Goal: Task Accomplishment & Management: Manage account settings

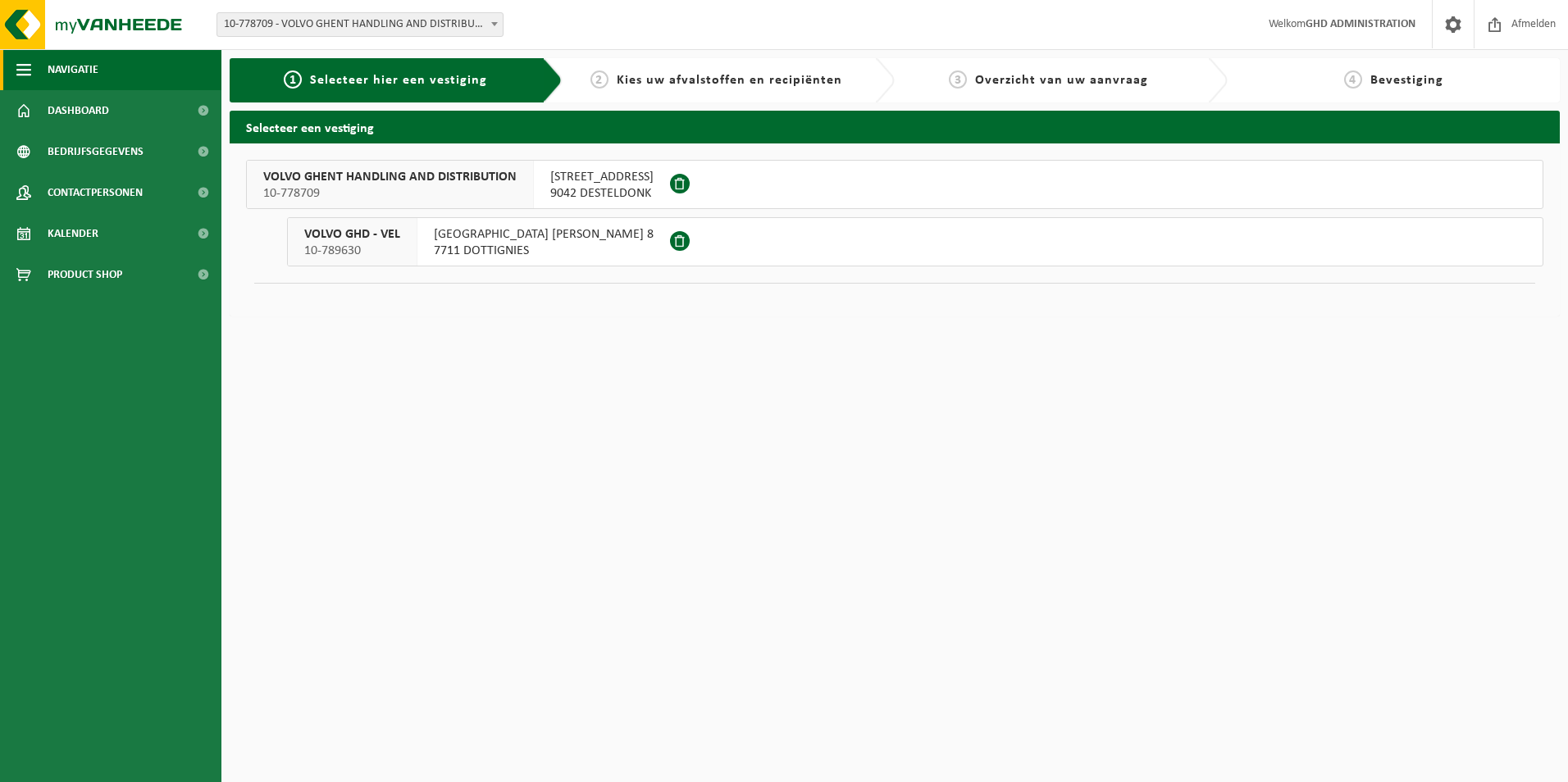
click at [120, 73] on button "Navigatie" at bounding box center [110, 70] width 221 height 41
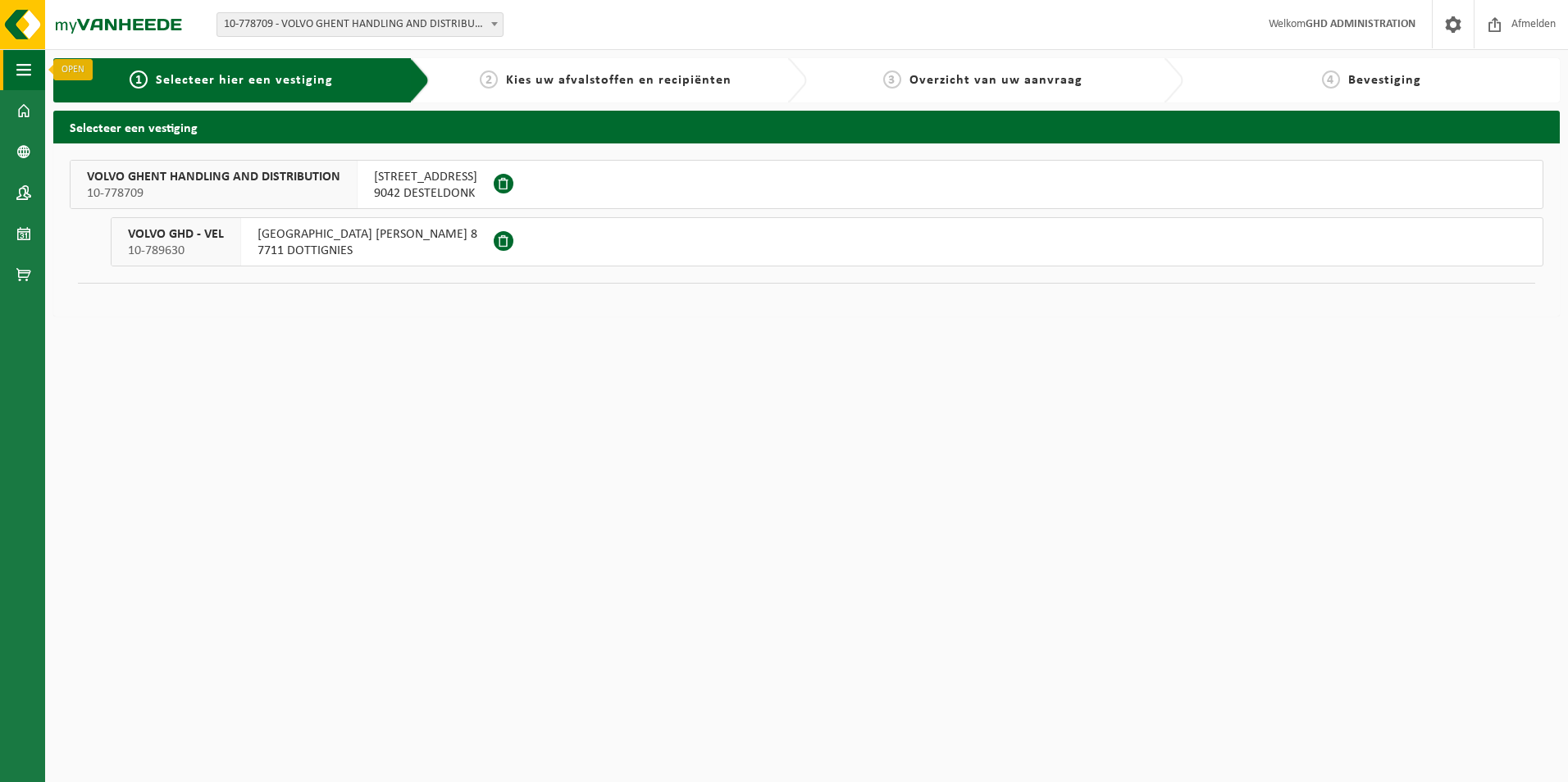
click at [18, 71] on span "button" at bounding box center [23, 70] width 15 height 41
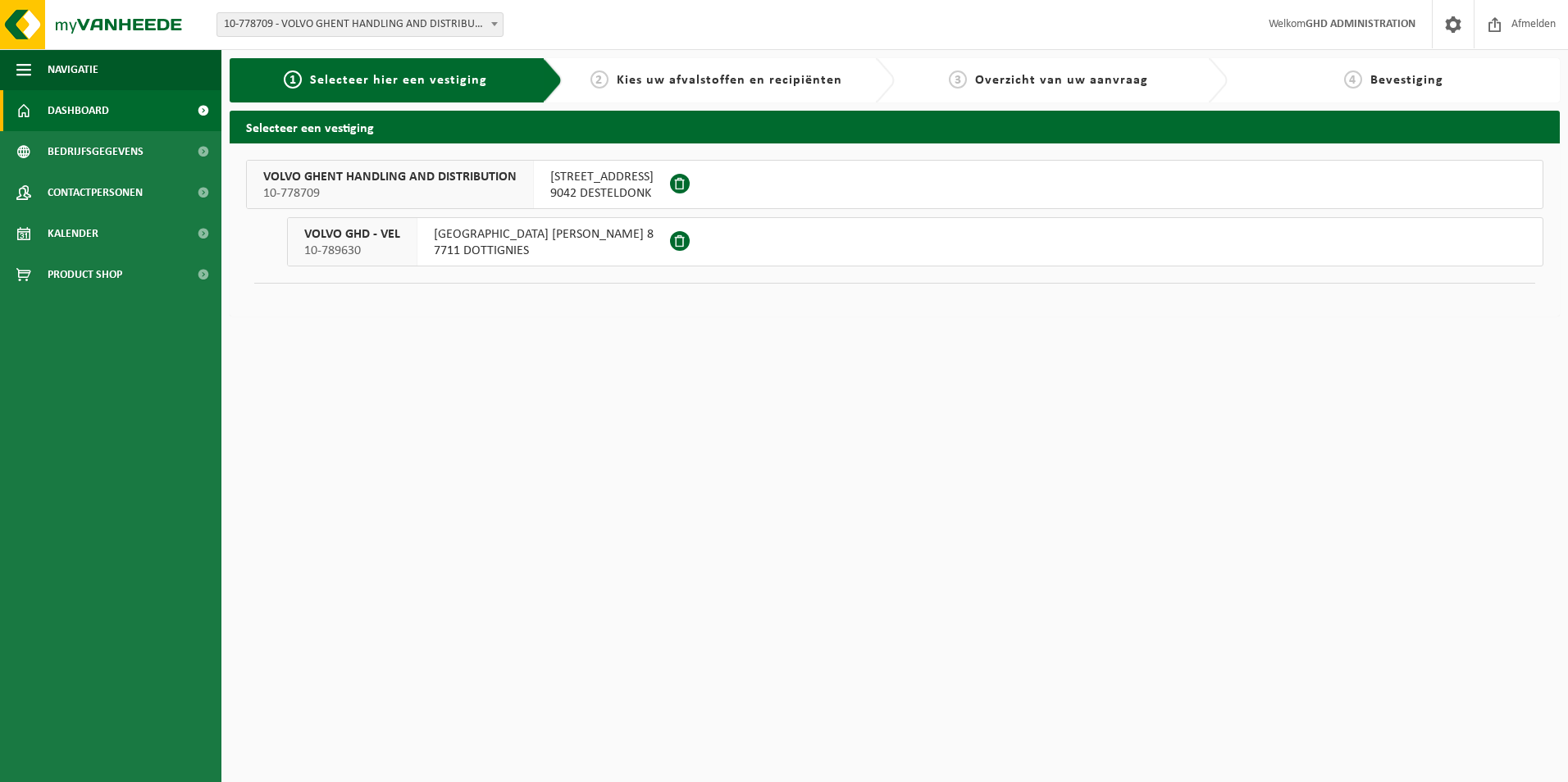
click at [94, 104] on span "Dashboard" at bounding box center [79, 111] width 61 height 41
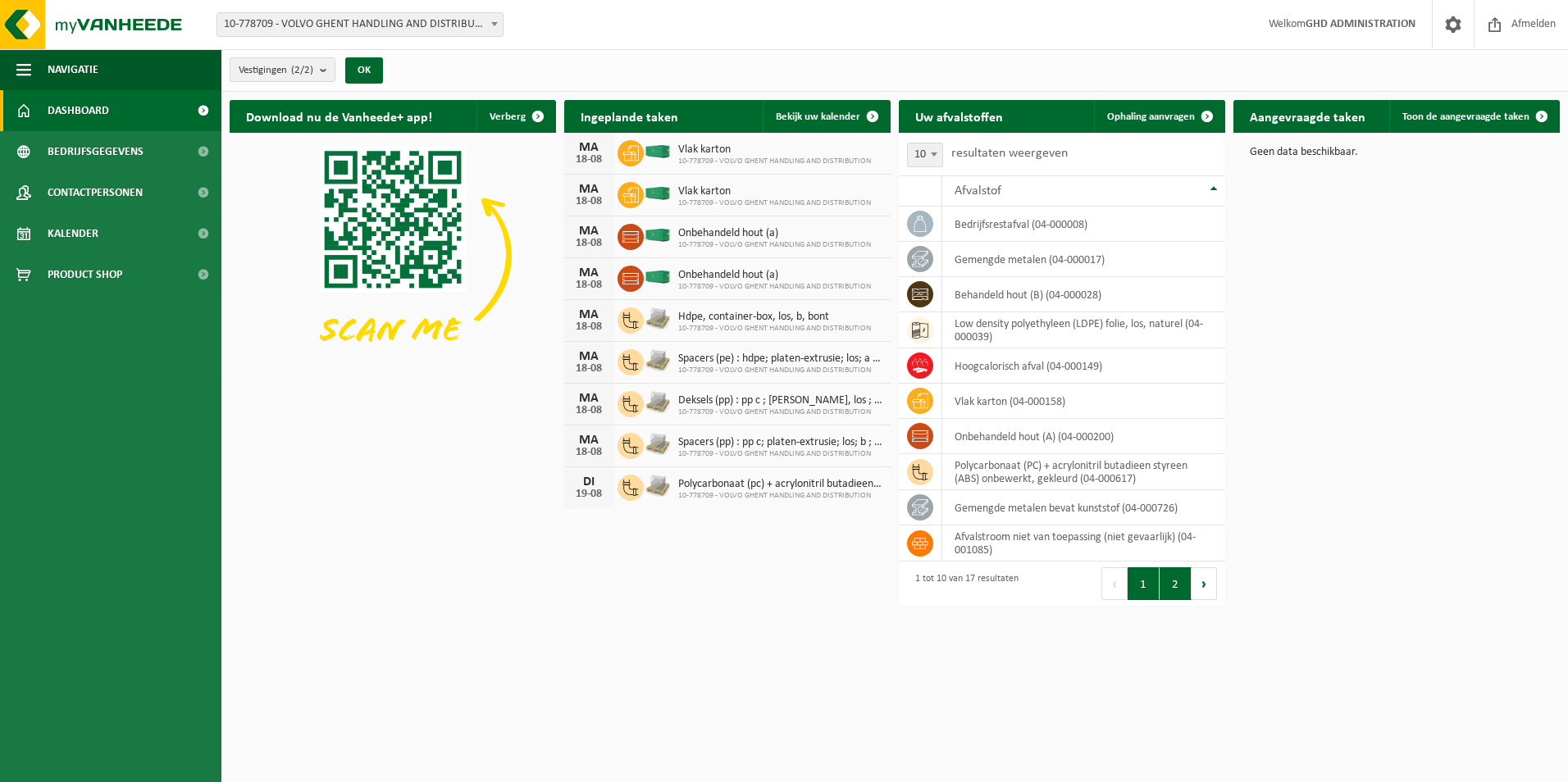
click at [1182, 584] on button "2" at bounding box center [1175, 583] width 32 height 32
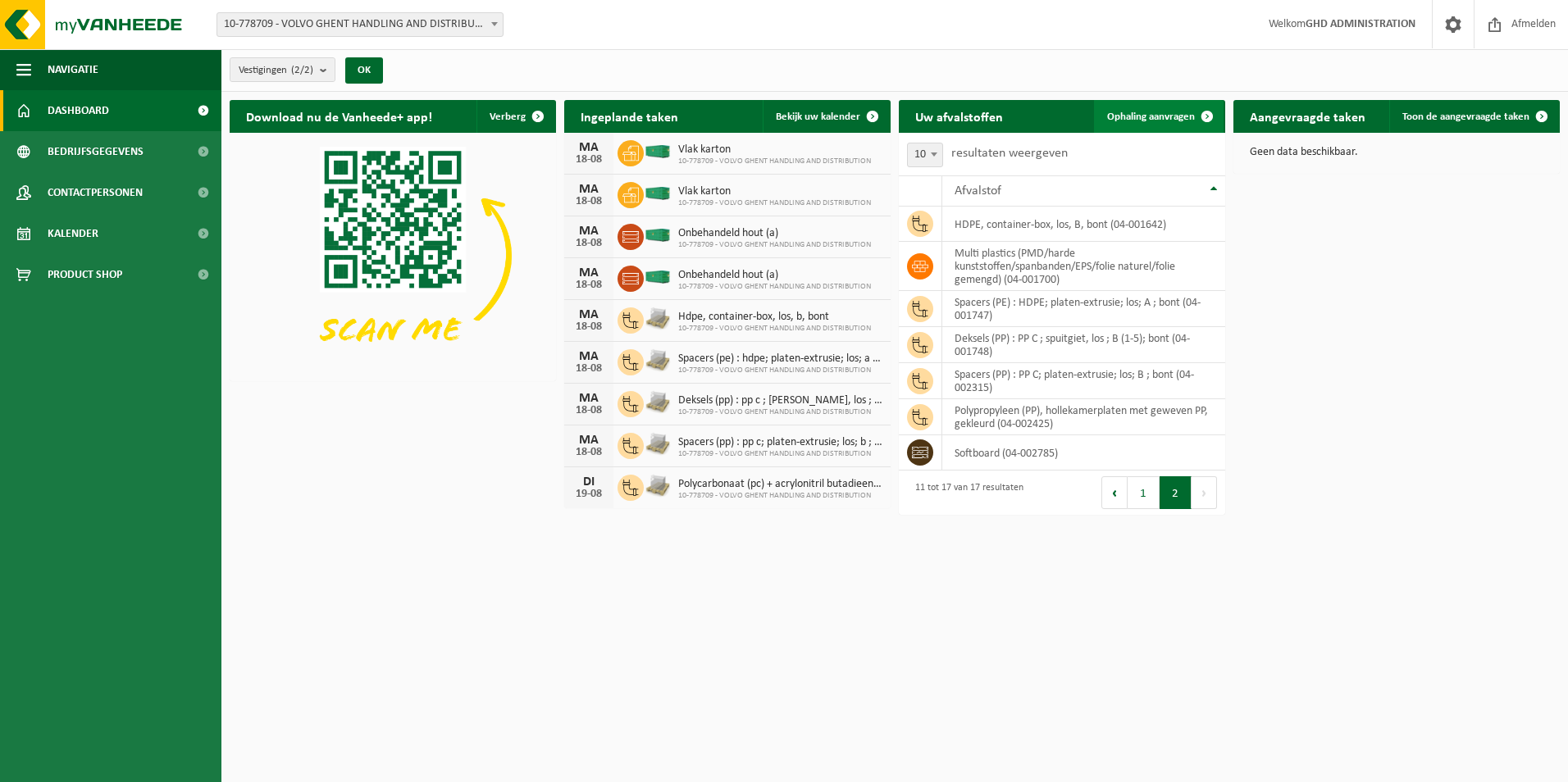
click at [1173, 115] on span "Ophaling aanvragen" at bounding box center [1150, 117] width 88 height 10
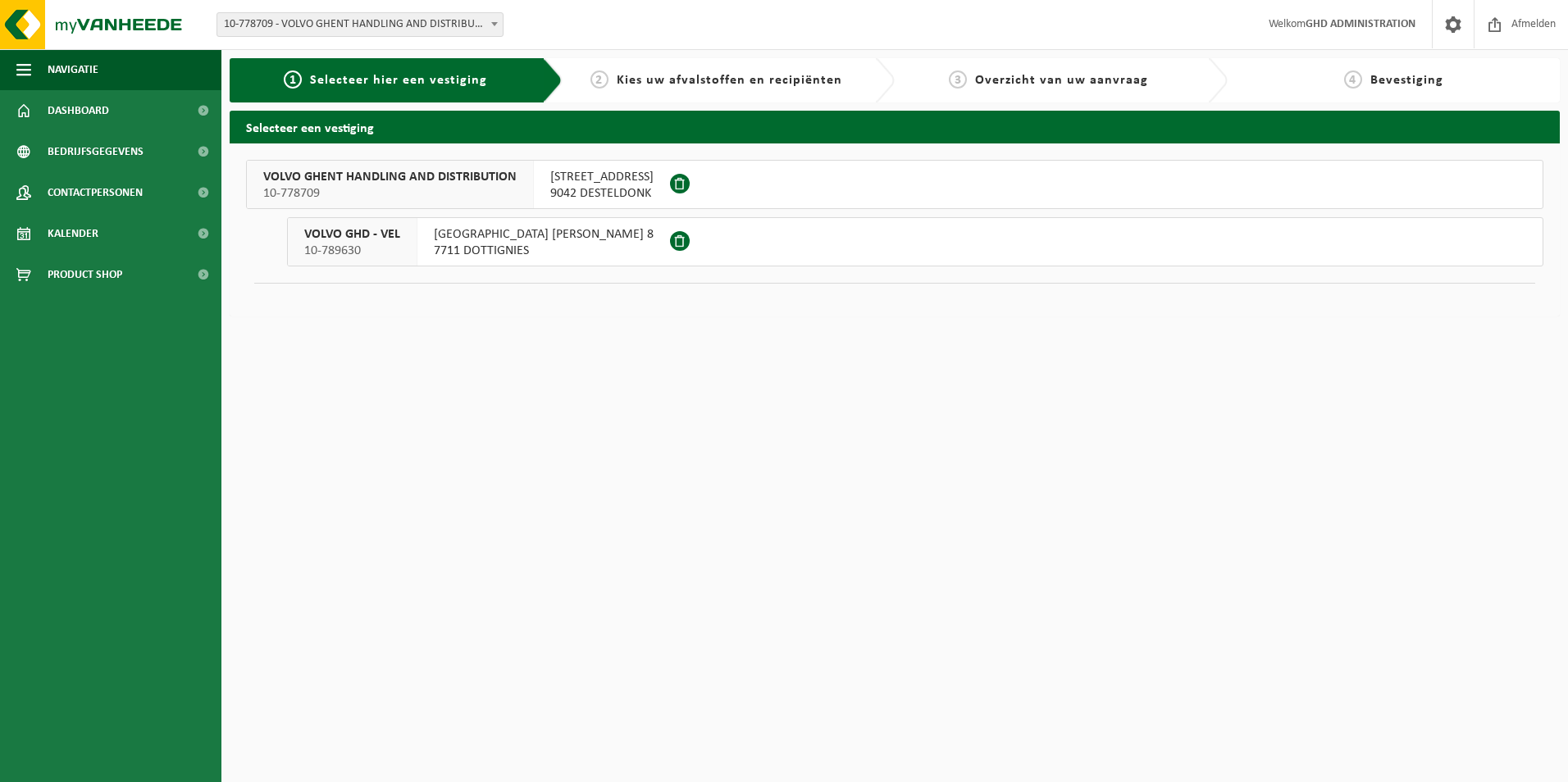
click at [607, 187] on span "9042 DESTELDONK" at bounding box center [601, 193] width 103 height 16
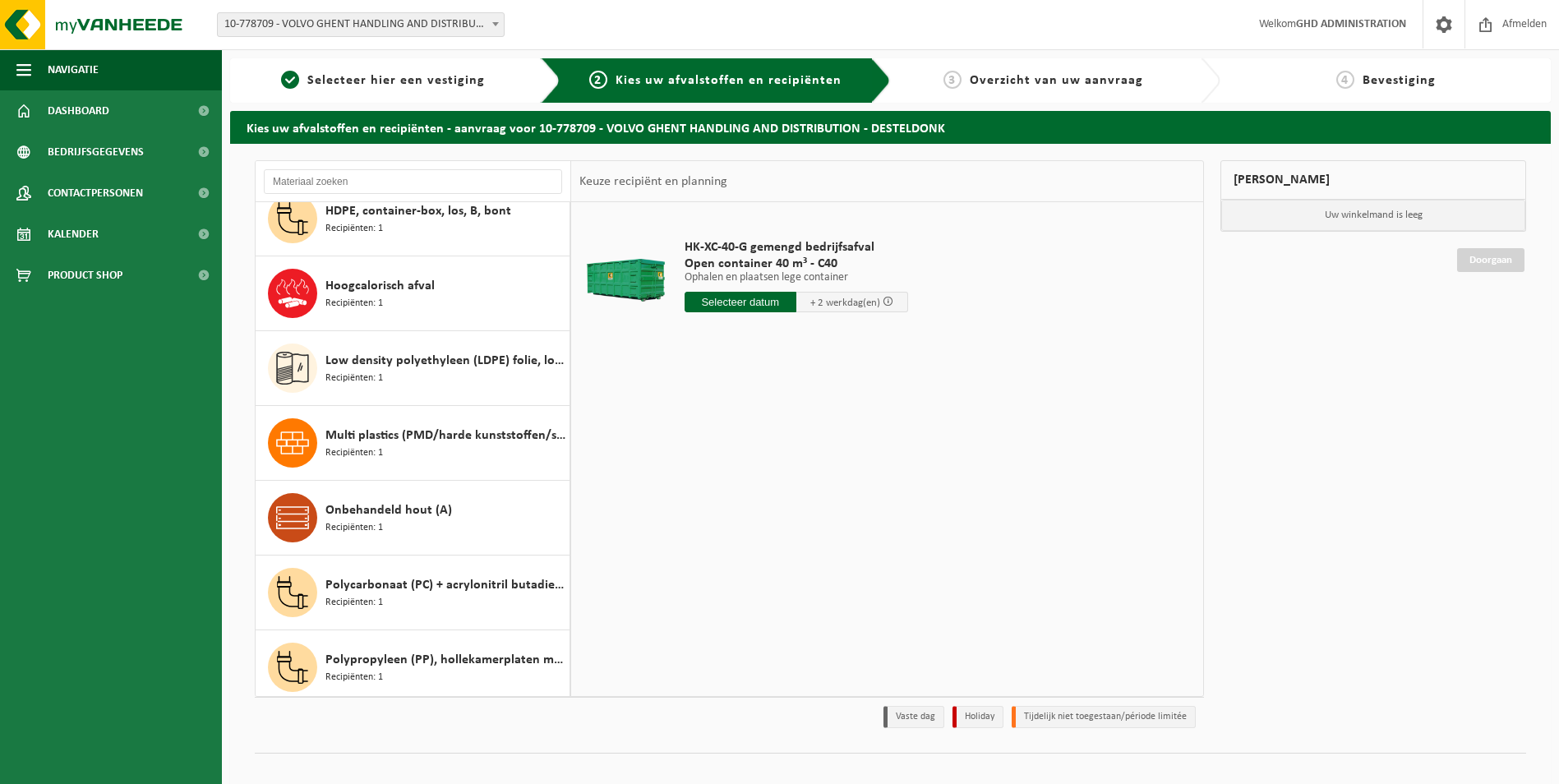
scroll to position [411, 0]
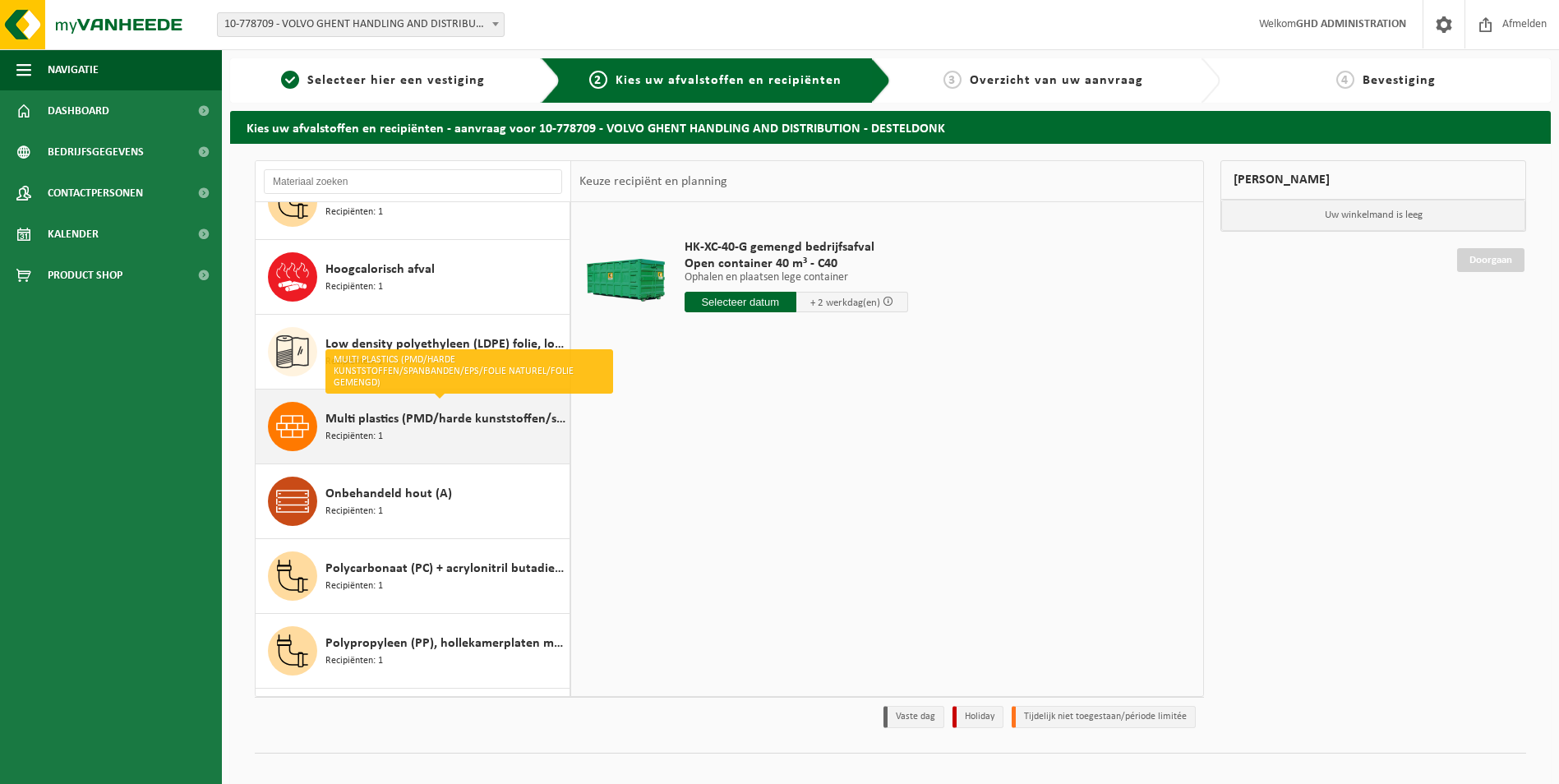
click at [471, 425] on span "Multi plastics (PMD/harde kunststoffen/spanbanden/EPS/folie naturel/folie gemen…" at bounding box center [445, 419] width 240 height 20
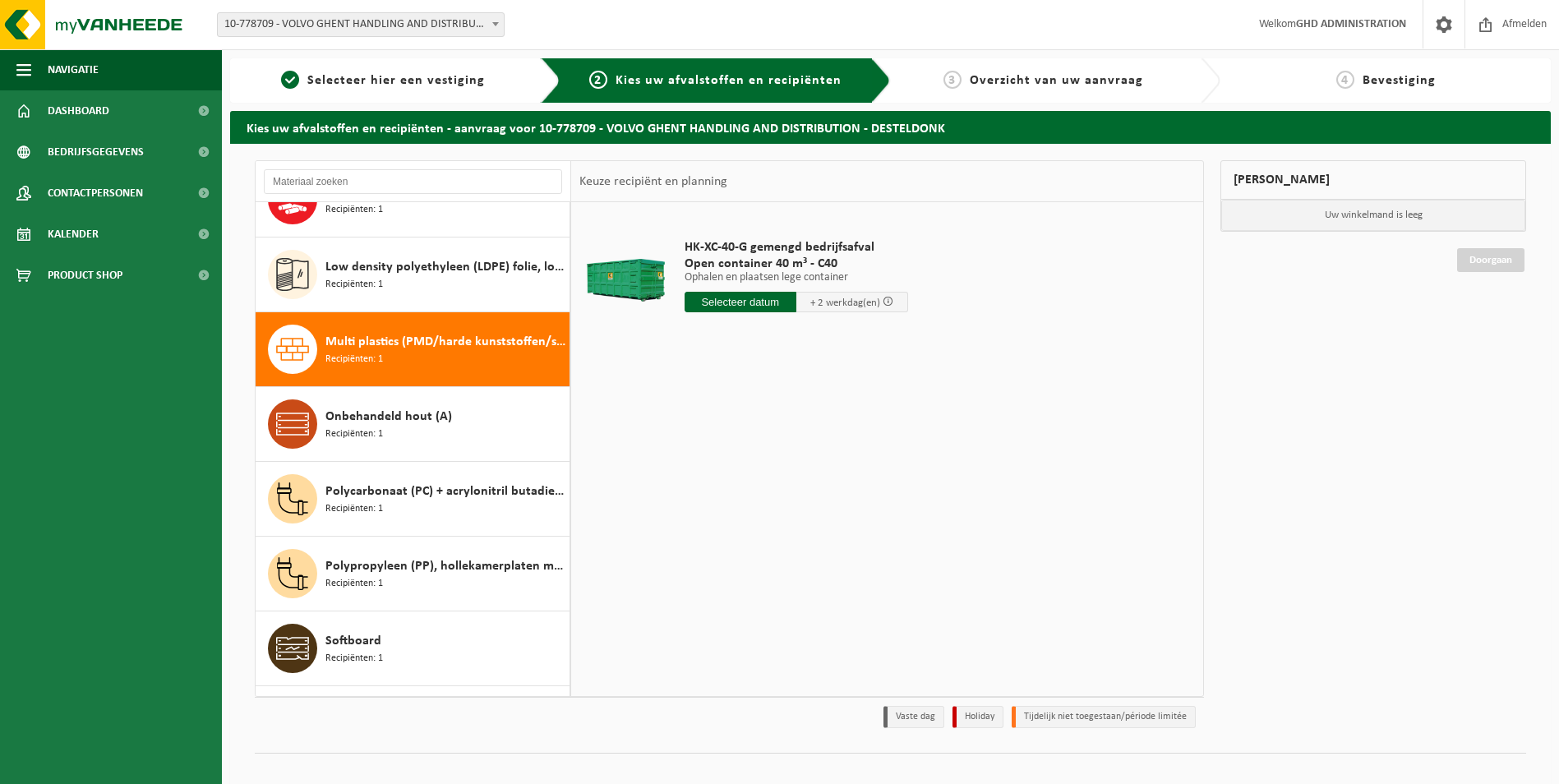
scroll to position [598, 0]
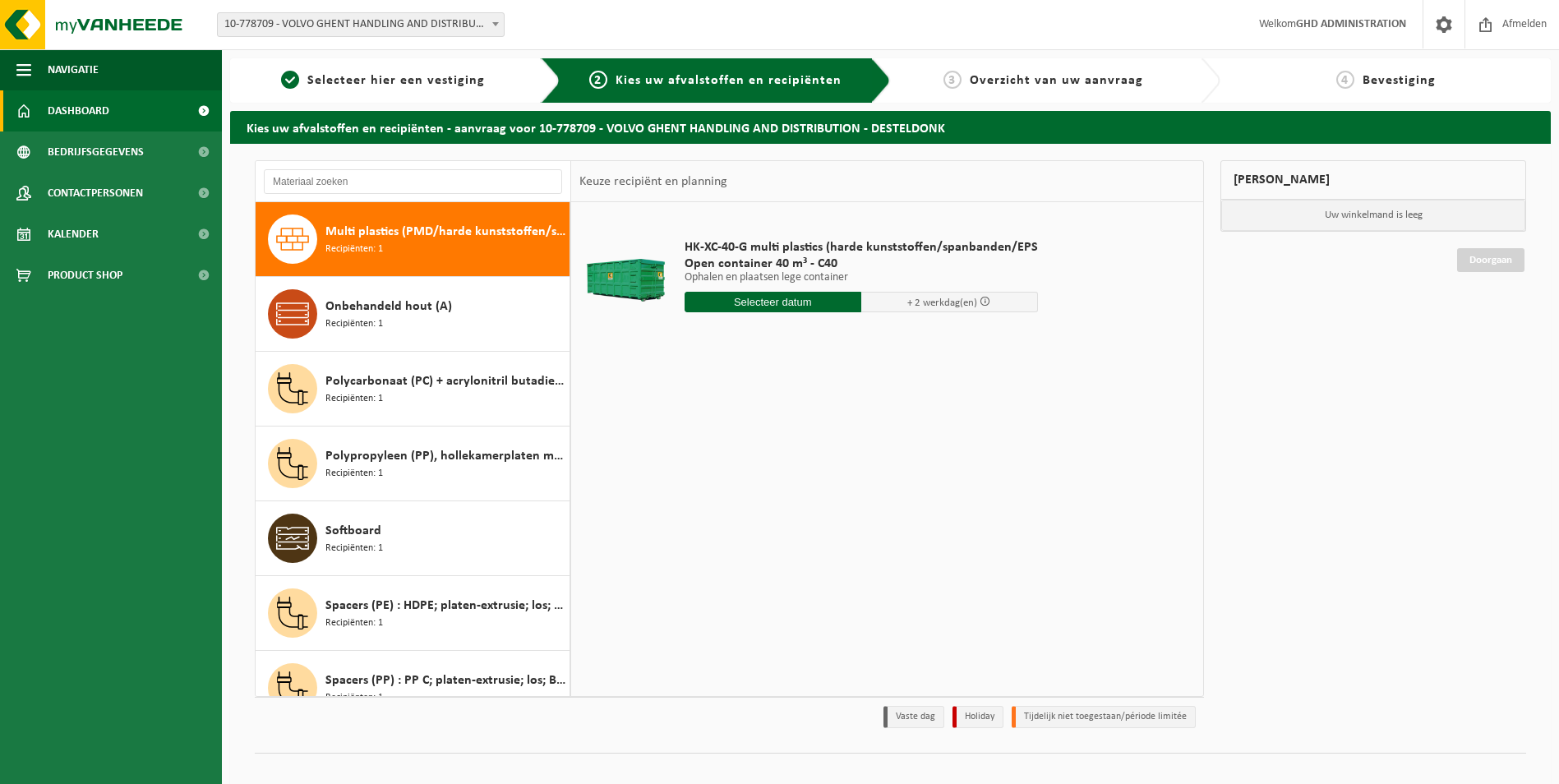
click at [94, 113] on span "Dashboard" at bounding box center [79, 111] width 62 height 41
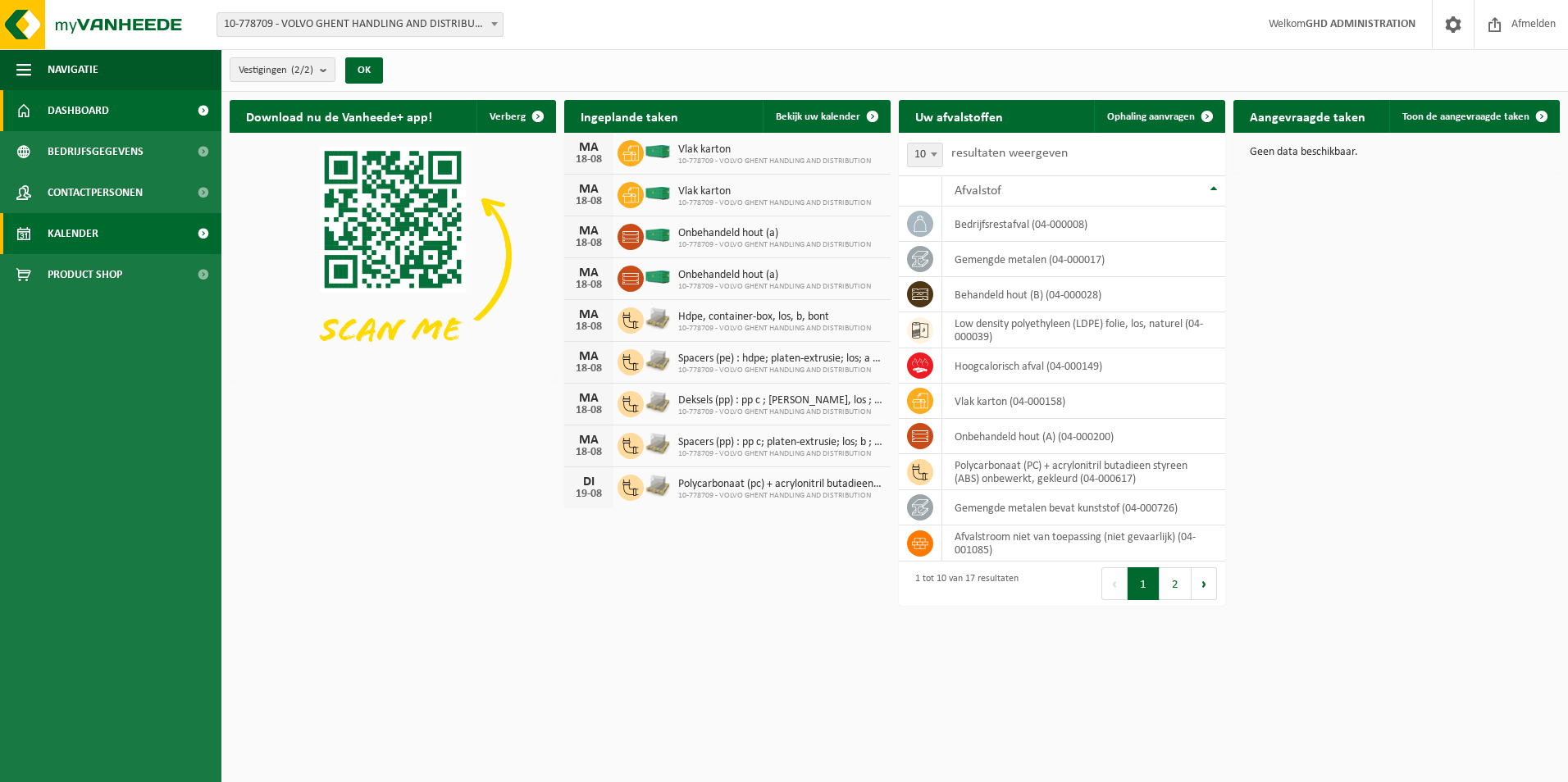
click at [100, 229] on link "Kalender" at bounding box center [110, 234] width 221 height 41
click at [1164, 118] on span "Ophaling aanvragen" at bounding box center [1150, 117] width 88 height 10
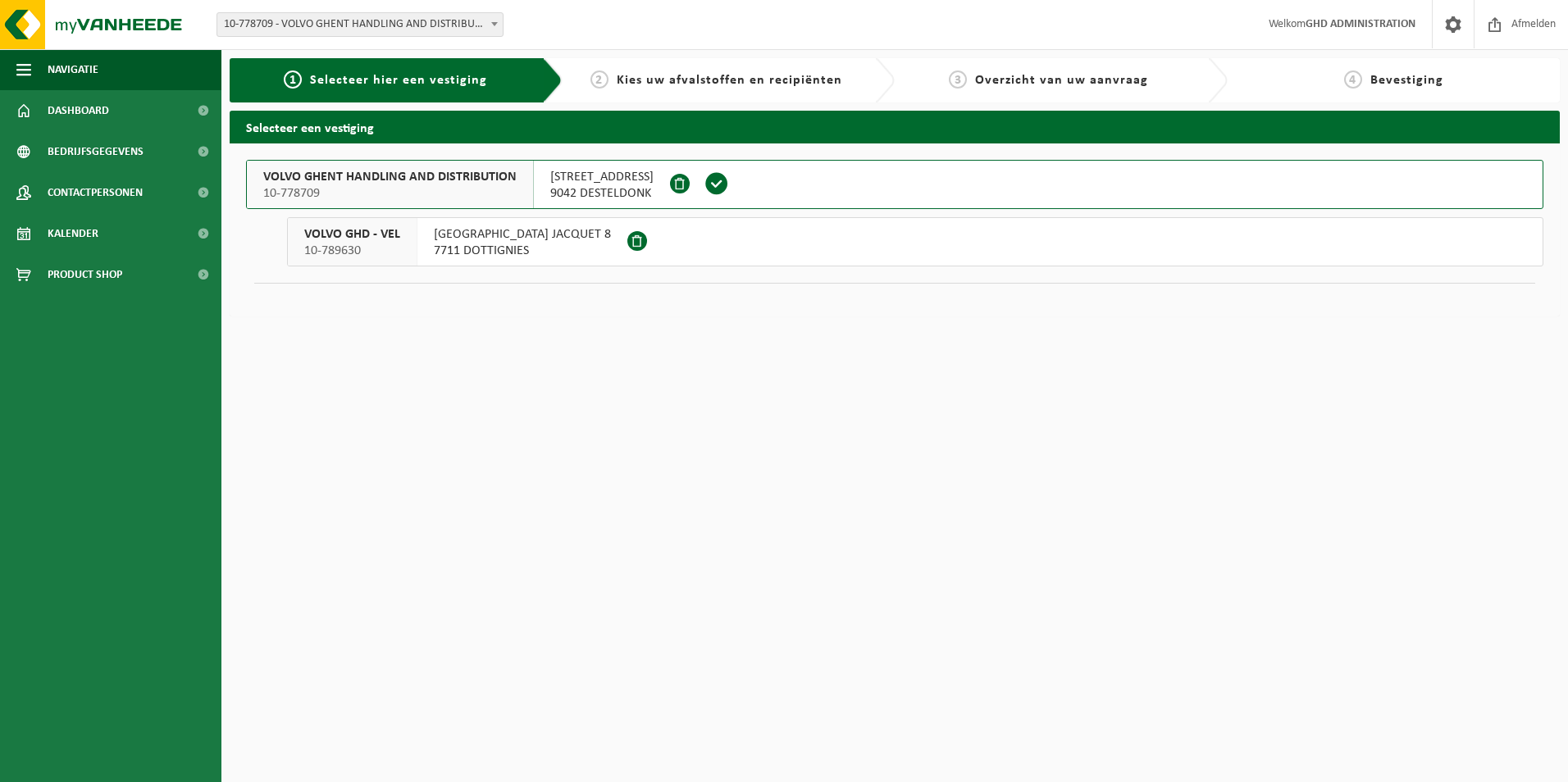
click at [579, 190] on span "9042 DESTELDONK" at bounding box center [601, 193] width 103 height 16
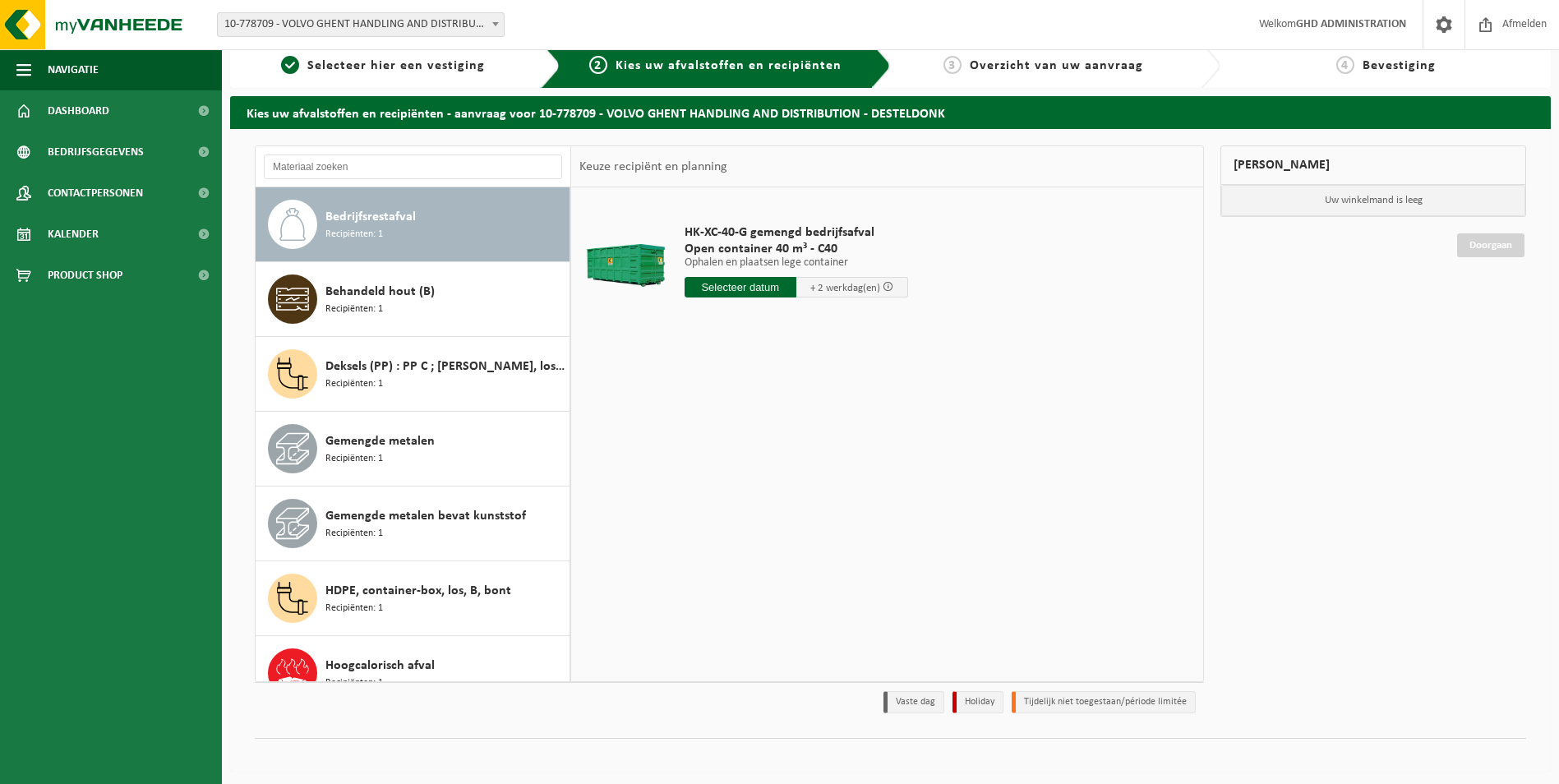
scroll to position [19, 0]
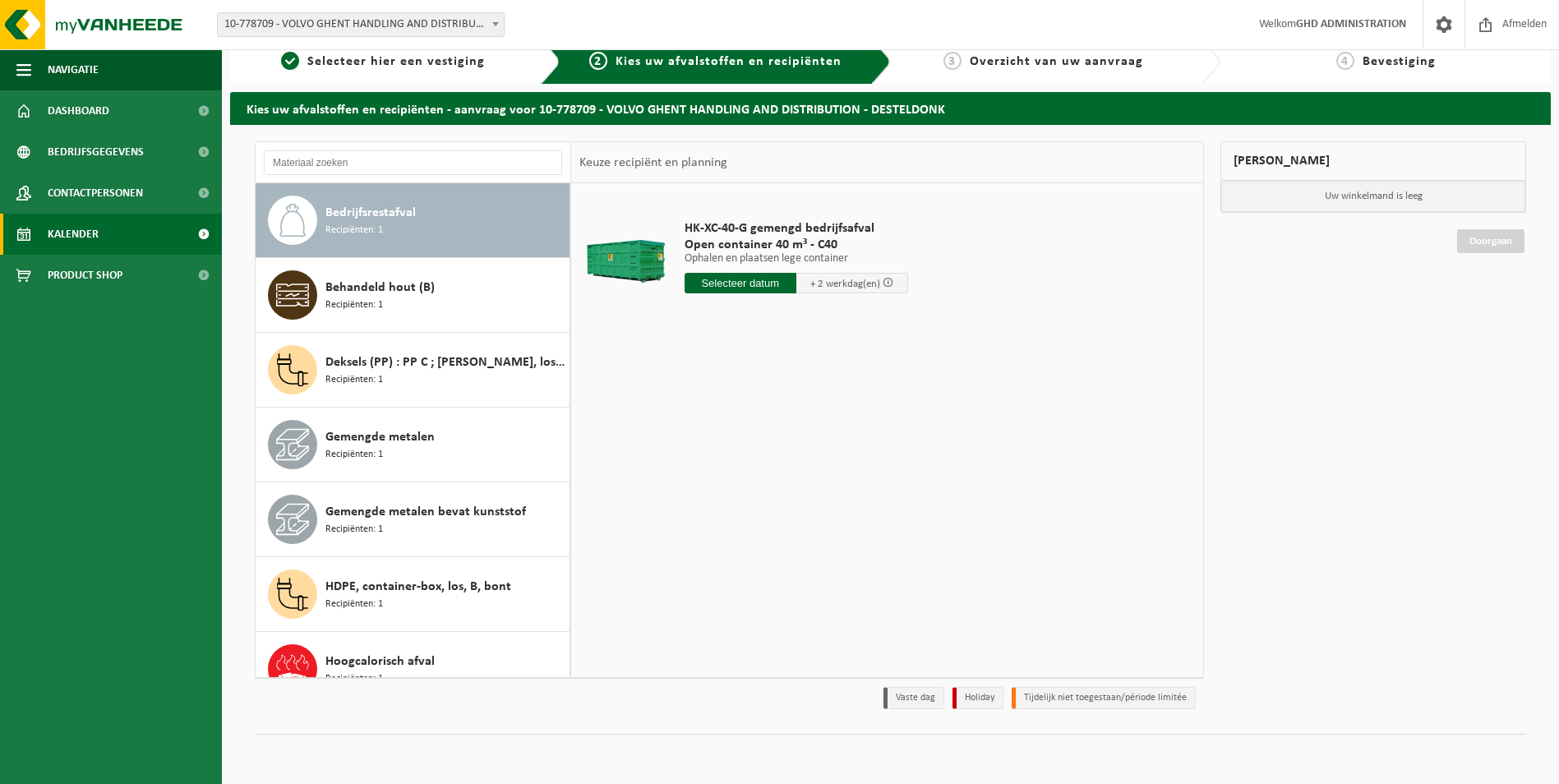
click at [87, 228] on span "Kalender" at bounding box center [74, 235] width 51 height 41
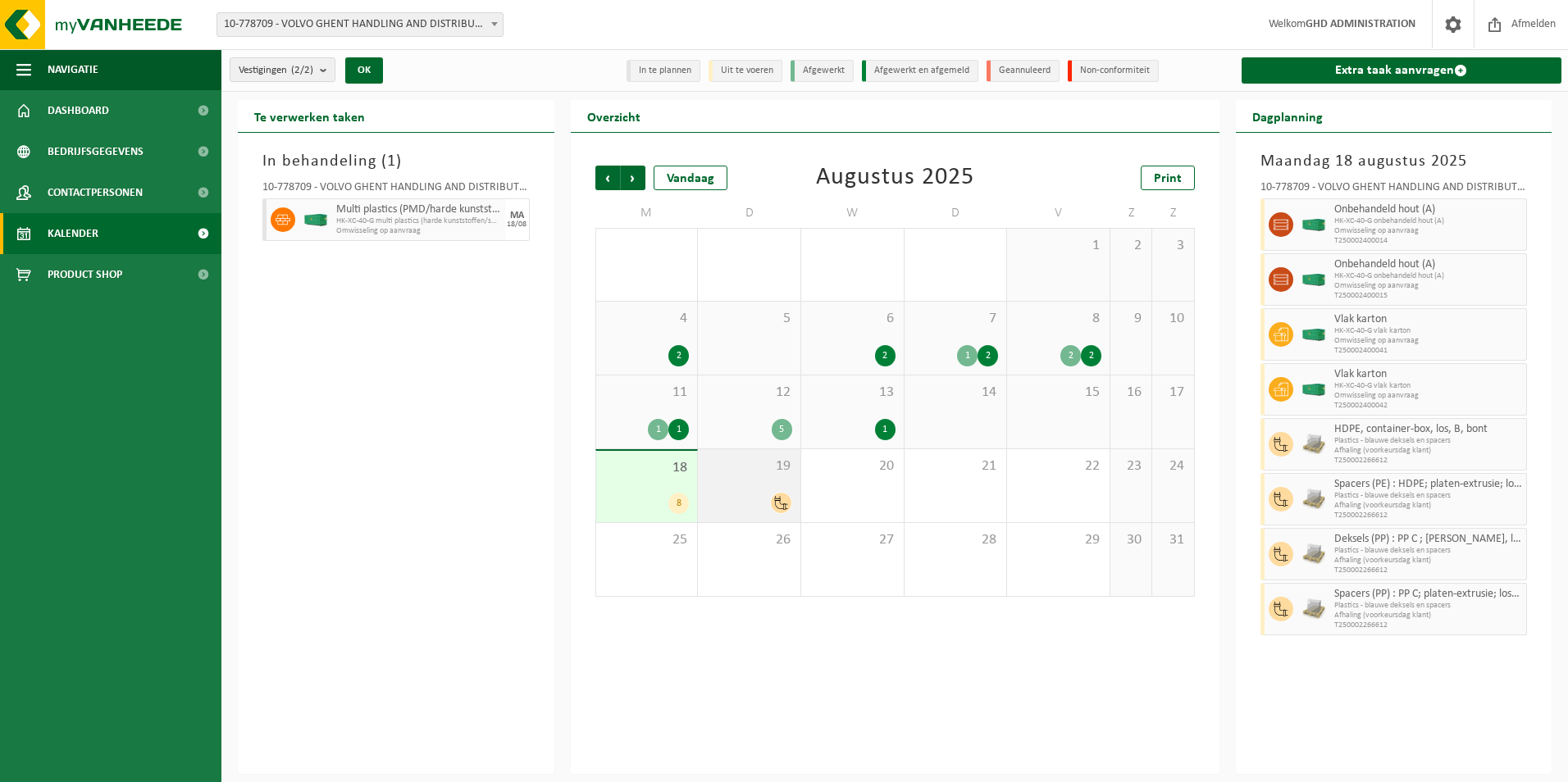
click at [752, 484] on div "19" at bounding box center [749, 485] width 102 height 73
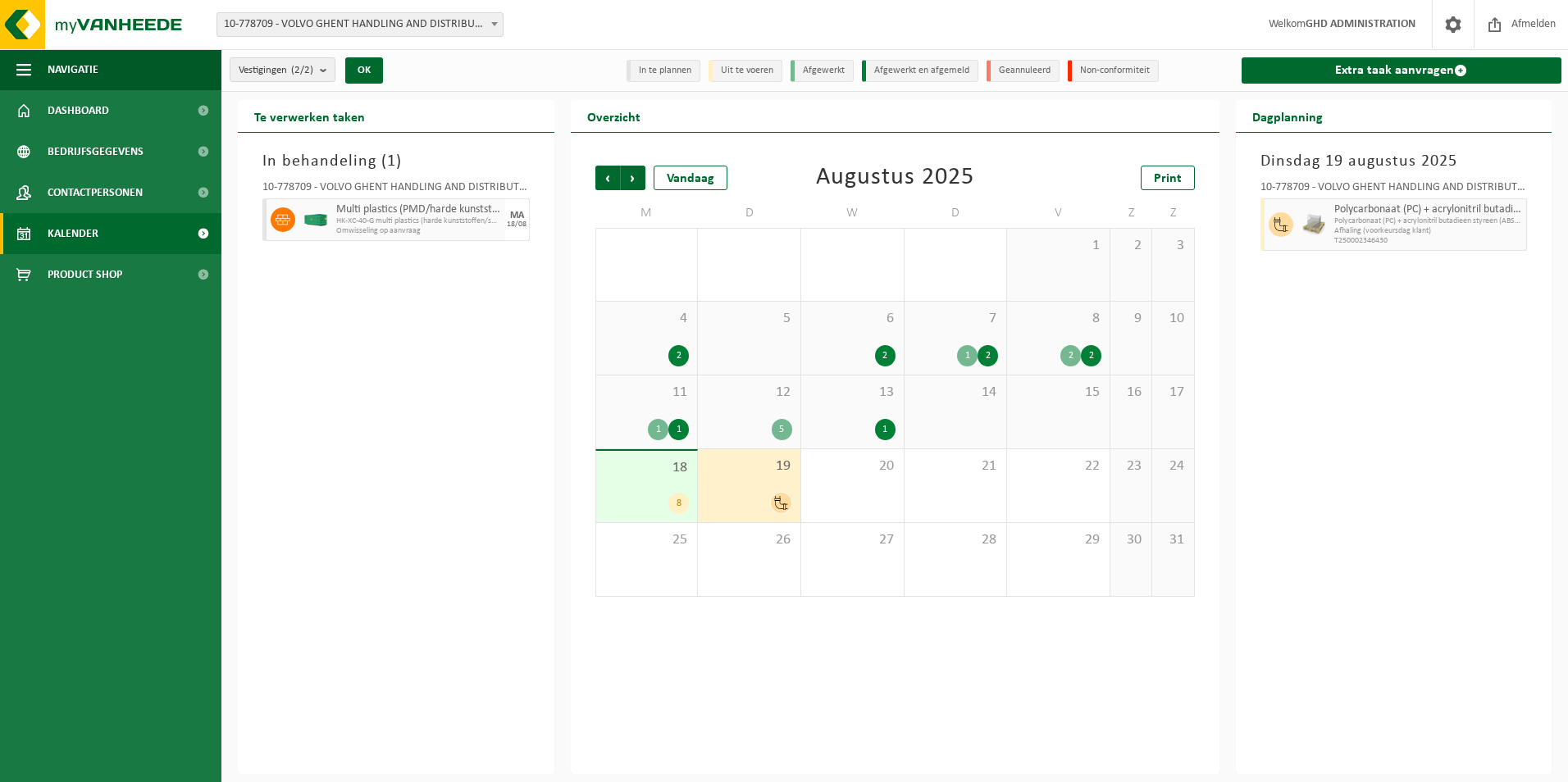
click at [750, 466] on span "19" at bounding box center [749, 466] width 86 height 18
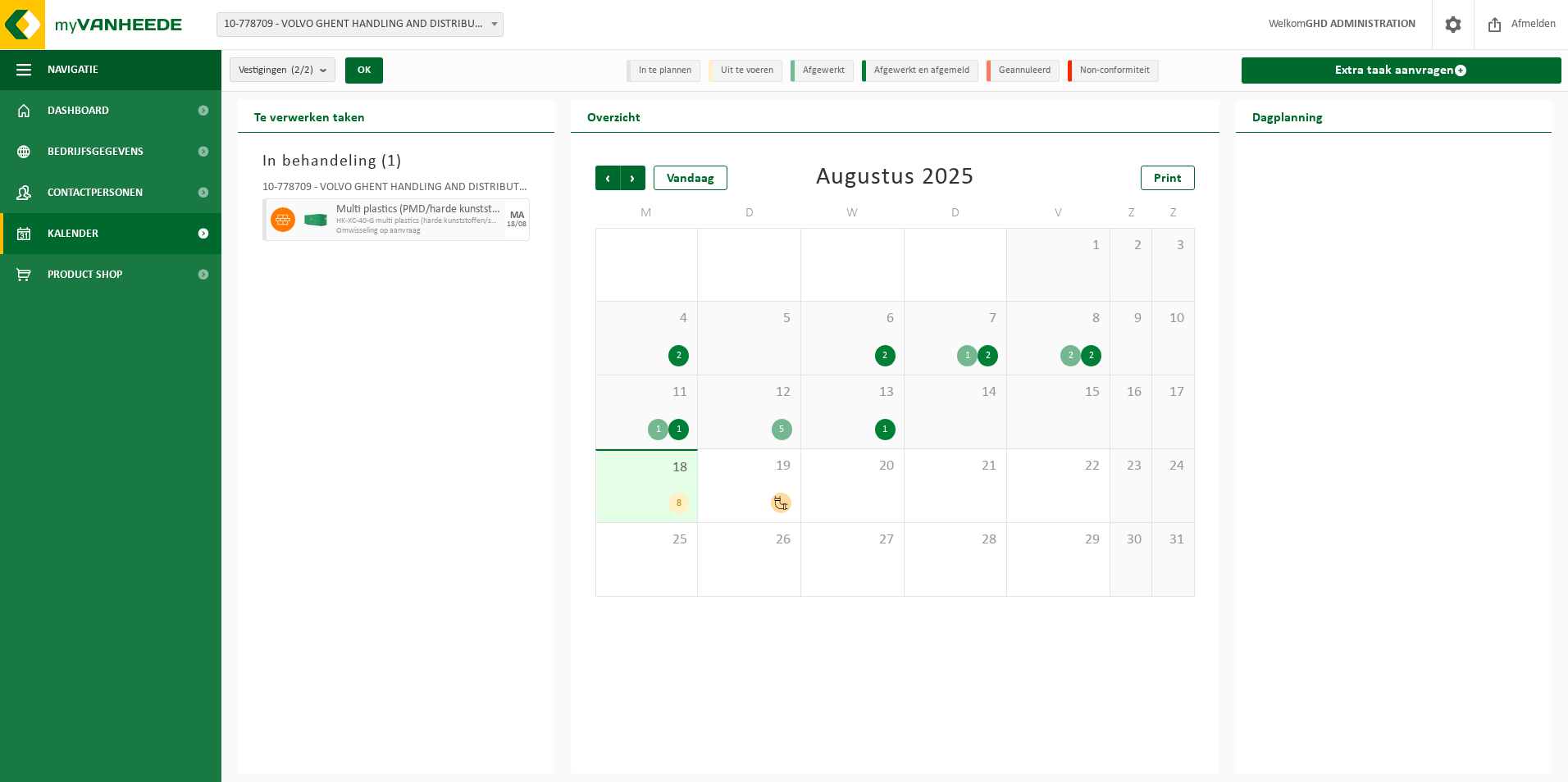
click at [669, 471] on span "18" at bounding box center [647, 468] width 85 height 18
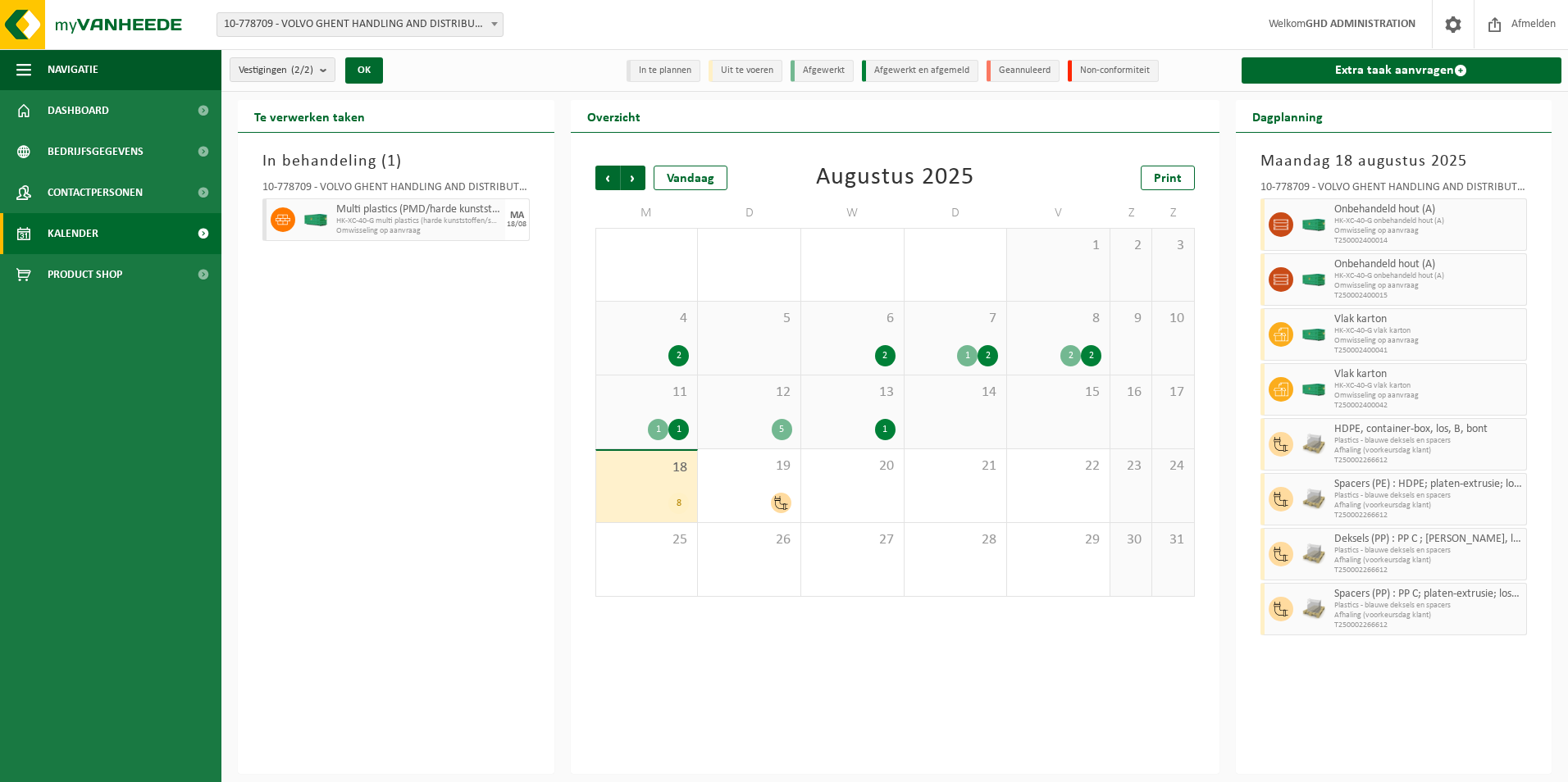
drag, startPoint x: 227, startPoint y: 159, endPoint x: 529, endPoint y: 22, distance: 331.6
click at [529, 22] on div "Vestiging: 10-778709 - VOLVO GHENT HANDLING AND DISTRIBUTION - DESTELDONK 10-78…" at bounding box center [784, 25] width 1568 height 50
click at [739, 485] on div "19" at bounding box center [749, 485] width 102 height 73
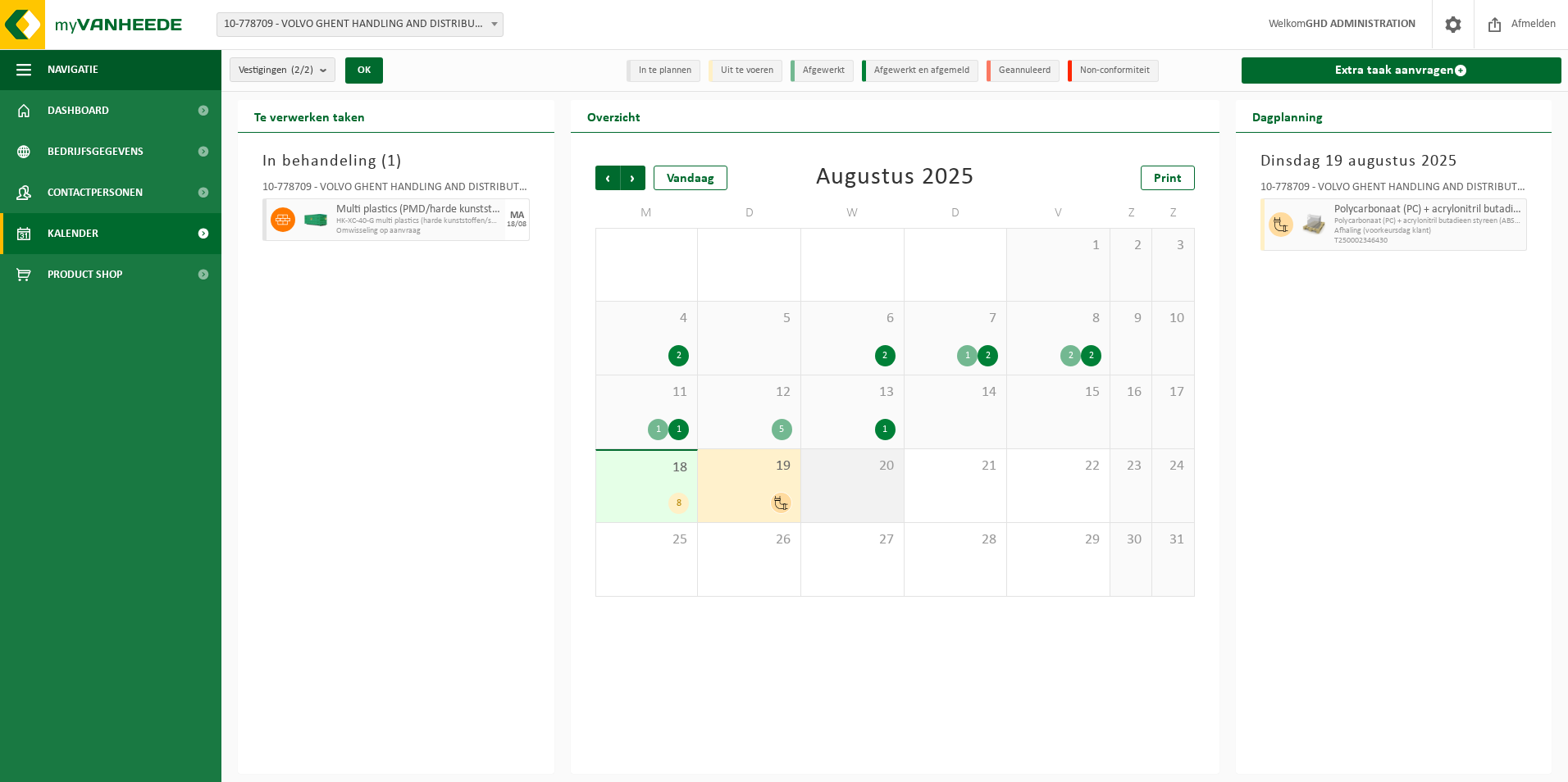
click at [852, 481] on div "20" at bounding box center [852, 485] width 102 height 73
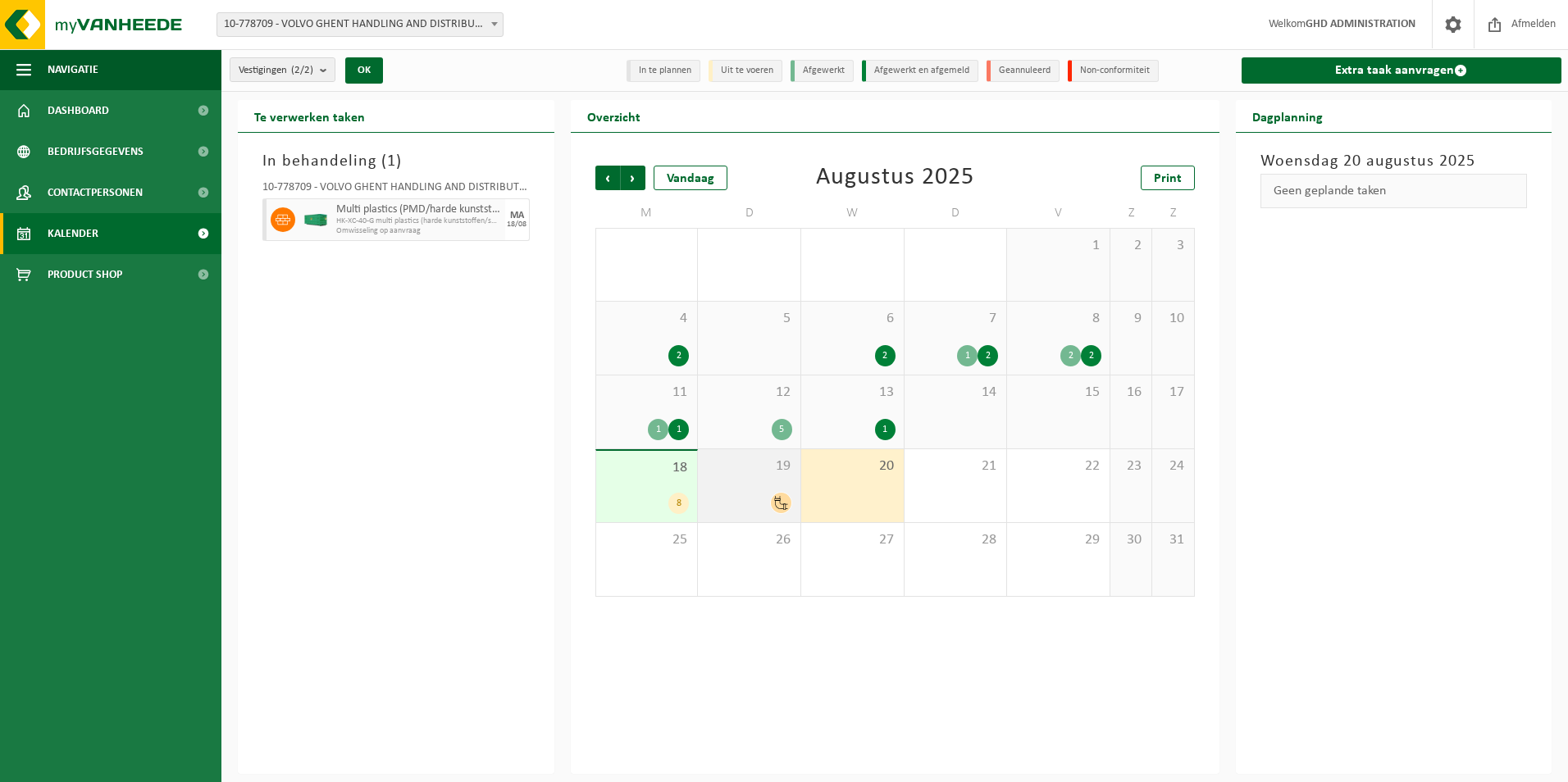
click at [761, 485] on div "19" at bounding box center [749, 485] width 102 height 73
